Goal: Information Seeking & Learning: Learn about a topic

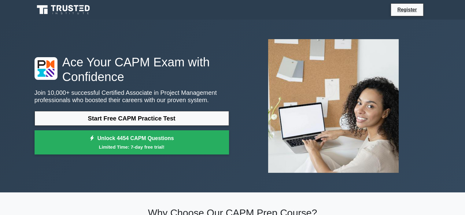
click at [186, 117] on link "Start Free CAPM Practice Test" at bounding box center [132, 118] width 195 height 15
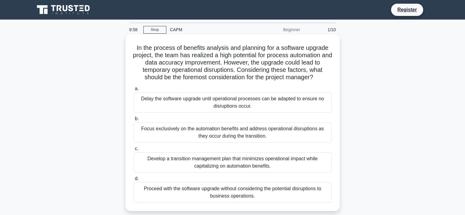
click at [149, 107] on div "Delay the software upgrade until operational processes can be adapted to ensure…" at bounding box center [233, 102] width 198 height 20
click at [134, 91] on input "a. Delay the software upgrade until operational processes can be adapted to ens…" at bounding box center [134, 89] width 0 height 4
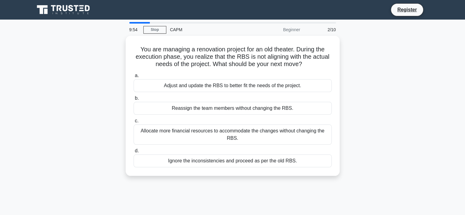
click at [149, 107] on div "Reassign the team members without changing the RBS." at bounding box center [233, 108] width 198 height 13
click at [134, 100] on input "b. Reassign the team members without changing the RBS." at bounding box center [134, 98] width 0 height 4
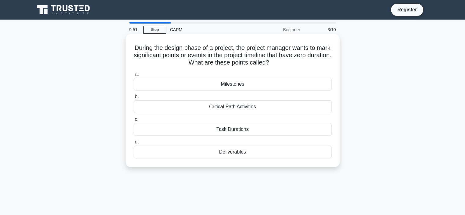
click at [177, 155] on div "Deliverables" at bounding box center [233, 152] width 198 height 13
click at [134, 144] on input "d. Deliverables" at bounding box center [134, 142] width 0 height 4
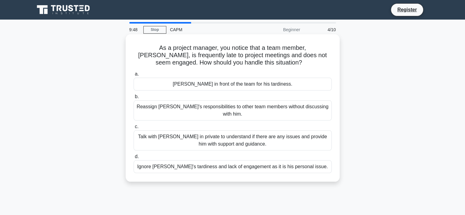
click at [181, 161] on div "Ignore Michael's tardiness and lack of engagement as it is his personal issue." at bounding box center [233, 166] width 198 height 13
click at [134, 159] on input "d. Ignore Michael's tardiness and lack of engagement as it is his personal issu…" at bounding box center [134, 157] width 0 height 4
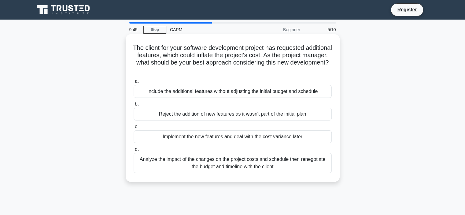
click at [183, 165] on div "Analyze the impact of the changes on the project costs and schedule then renego…" at bounding box center [233, 163] width 198 height 20
click at [134, 151] on input "d. Analyze the impact of the changes on the project costs and schedule then ren…" at bounding box center [134, 149] width 0 height 4
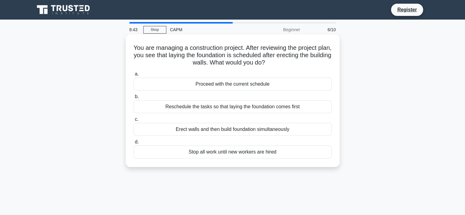
click at [180, 152] on div "Stop all work until new workers are hired" at bounding box center [233, 152] width 198 height 13
click at [134, 144] on input "d. Stop all work until new workers are hired" at bounding box center [134, 142] width 0 height 4
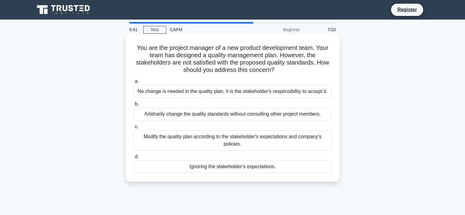
click at [206, 167] on div "Ignoring the stakeholder’s expectations." at bounding box center [233, 166] width 198 height 13
click at [134, 159] on input "d. Ignoring the stakeholder’s expectations." at bounding box center [134, 157] width 0 height 4
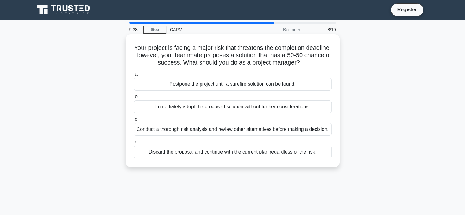
click at [204, 155] on div "Discard the proposal and continue with the current plan regardless of the risk." at bounding box center [233, 152] width 198 height 13
click at [134, 144] on input "d. Discard the proposal and continue with the current plan regardless of the ri…" at bounding box center [134, 142] width 0 height 4
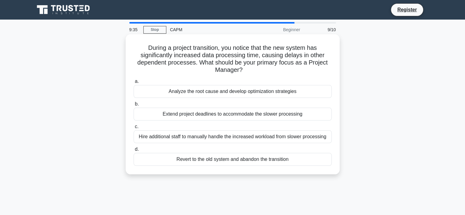
click at [199, 139] on div "Hire additional staff to manually handle the increased workload from slower pro…" at bounding box center [233, 136] width 198 height 13
click at [134, 129] on input "c. Hire additional staff to manually handle the increased workload from slower …" at bounding box center [134, 127] width 0 height 4
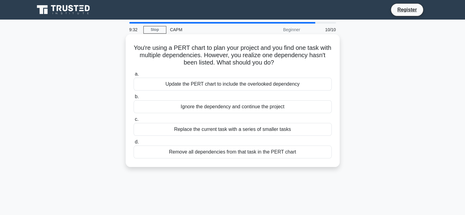
click at [199, 108] on div "Ignore the dependency and continue the project" at bounding box center [233, 106] width 198 height 13
click at [134, 99] on input "b. Ignore the dependency and continue the project" at bounding box center [134, 97] width 0 height 4
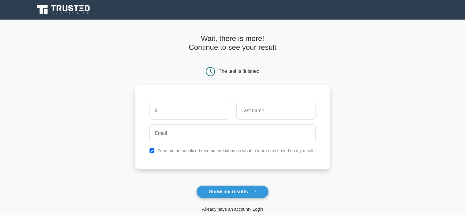
type input "dodo"
click at [266, 109] on input "text" at bounding box center [275, 111] width 79 height 18
type input "gogo"
click at [243, 191] on button "Show my results" at bounding box center [232, 191] width 72 height 13
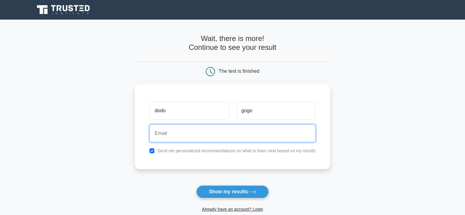
click at [195, 134] on input "email" at bounding box center [233, 133] width 166 height 18
type input "mostafaahmedmijo@gmail.com"
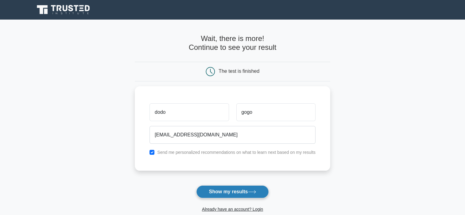
click at [222, 188] on button "Show my results" at bounding box center [232, 191] width 72 height 13
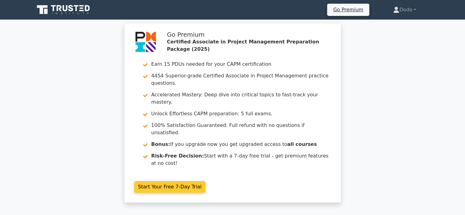
click at [185, 181] on link "Start Your Free 7-Day Trial" at bounding box center [170, 187] width 72 height 12
click at [184, 181] on link "Start Your Free 7-Day Trial" at bounding box center [170, 187] width 72 height 12
